Goal: Find contact information: Find contact information

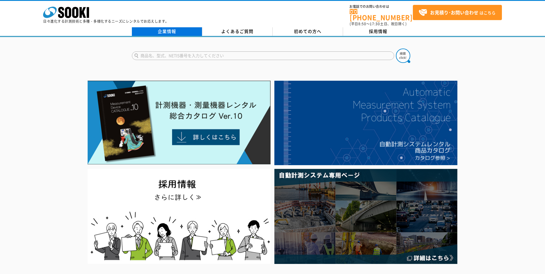
click at [168, 31] on link "企業情報" at bounding box center [167, 31] width 70 height 9
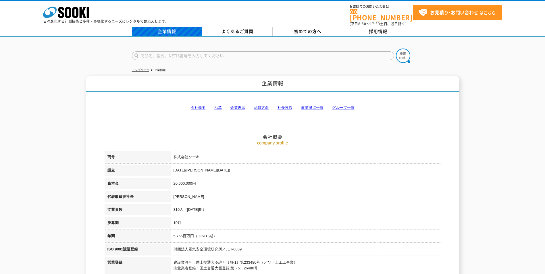
click at [167, 27] on link "企業情報" at bounding box center [167, 31] width 70 height 9
click at [320, 105] on link "事業拠点一覧" at bounding box center [312, 107] width 22 height 4
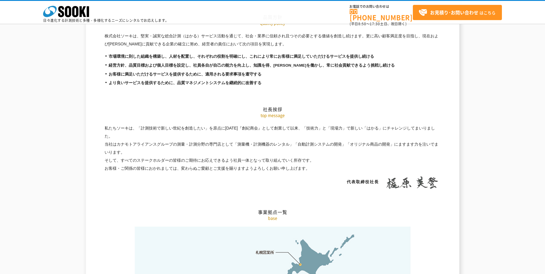
scroll to position [1154, 0]
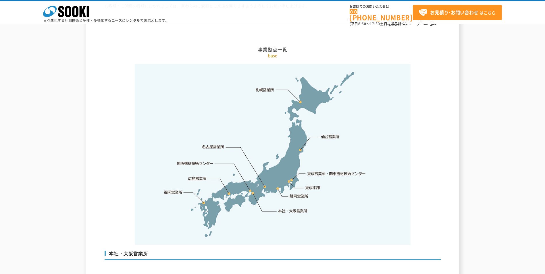
click at [340, 171] on link "東京営業所・関東機材技術センター" at bounding box center [336, 174] width 59 height 6
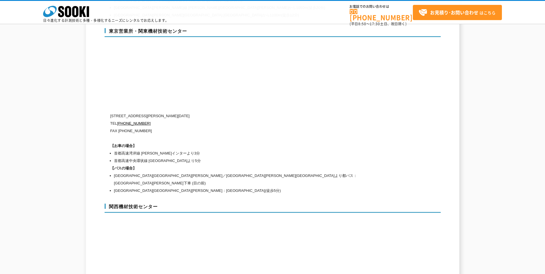
scroll to position [2428, 0]
